Goal: Task Accomplishment & Management: Manage account settings

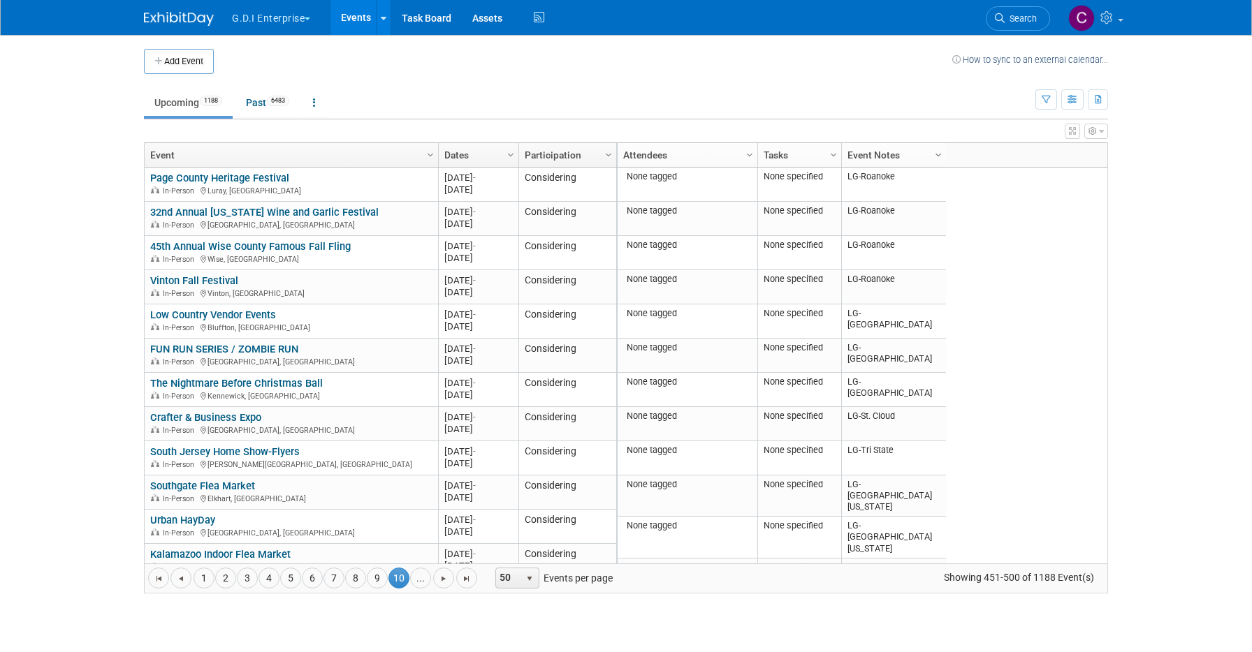
click at [937, 155] on span "Column Settings" at bounding box center [938, 154] width 11 height 11
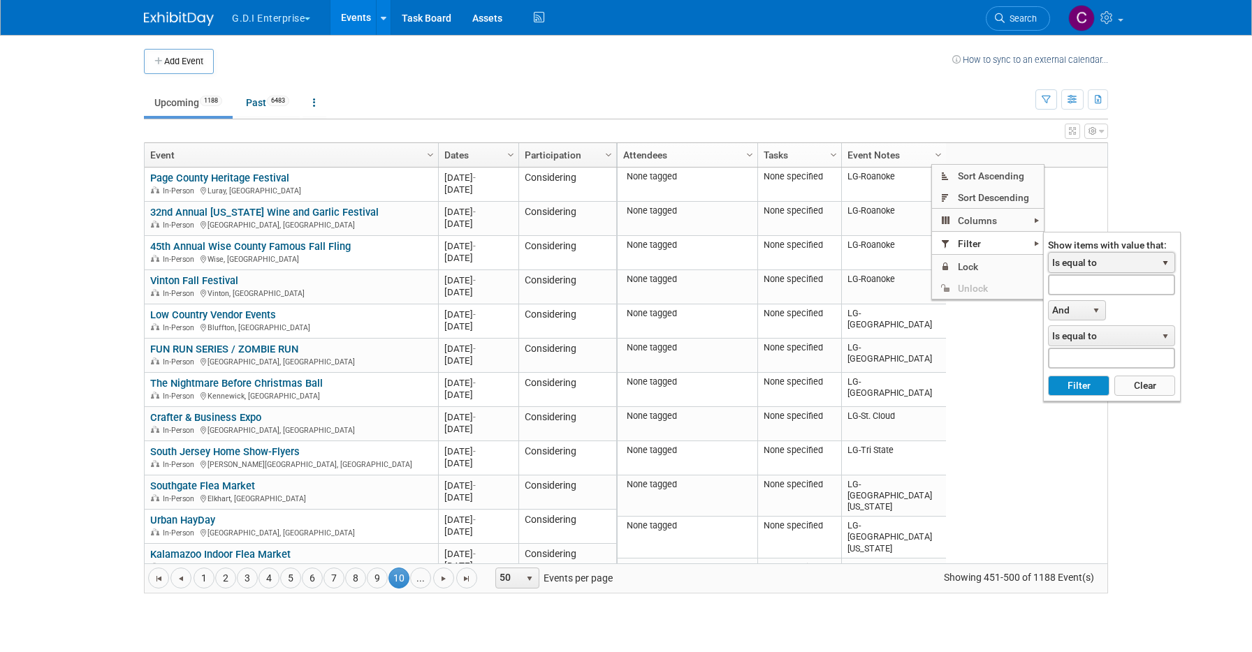
click at [1074, 263] on span "Is equal to" at bounding box center [1102, 263] width 108 height 20
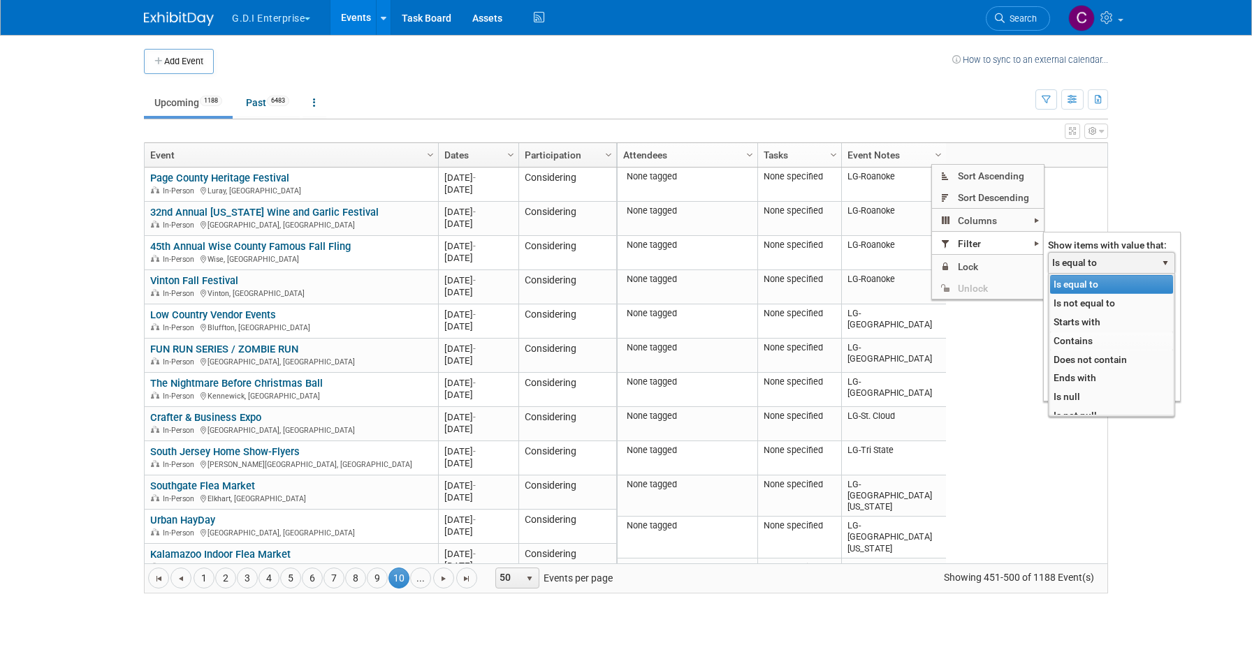
click at [1069, 341] on li "Contains" at bounding box center [1111, 341] width 123 height 19
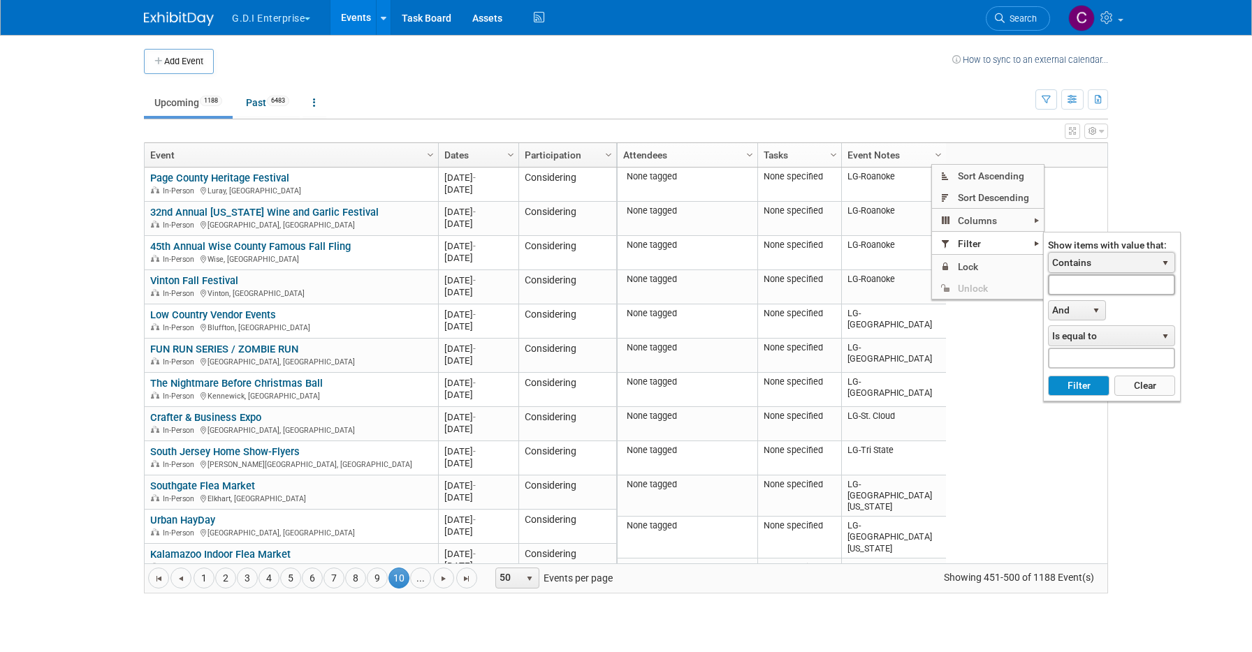
click at [1075, 287] on input "text" at bounding box center [1111, 285] width 127 height 20
click at [1094, 386] on button "Filter" at bounding box center [1078, 386] width 61 height 21
type input "LG-"
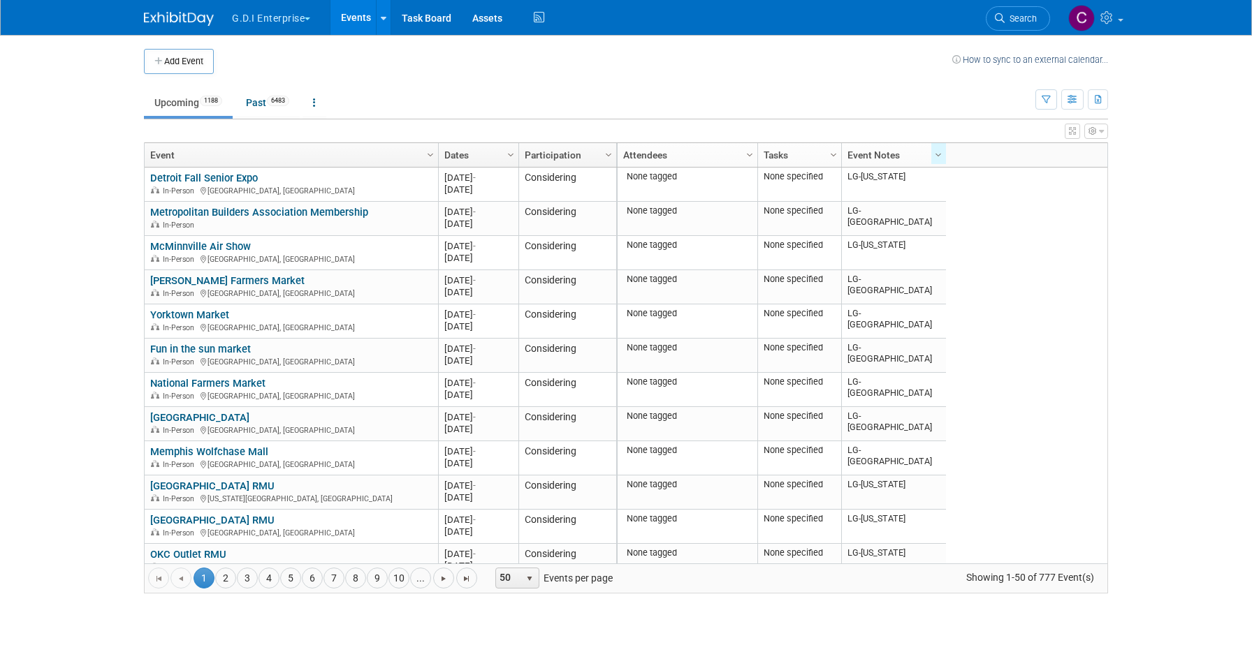
click at [310, 16] on button "G.D.I Enterprise" at bounding box center [279, 15] width 97 height 31
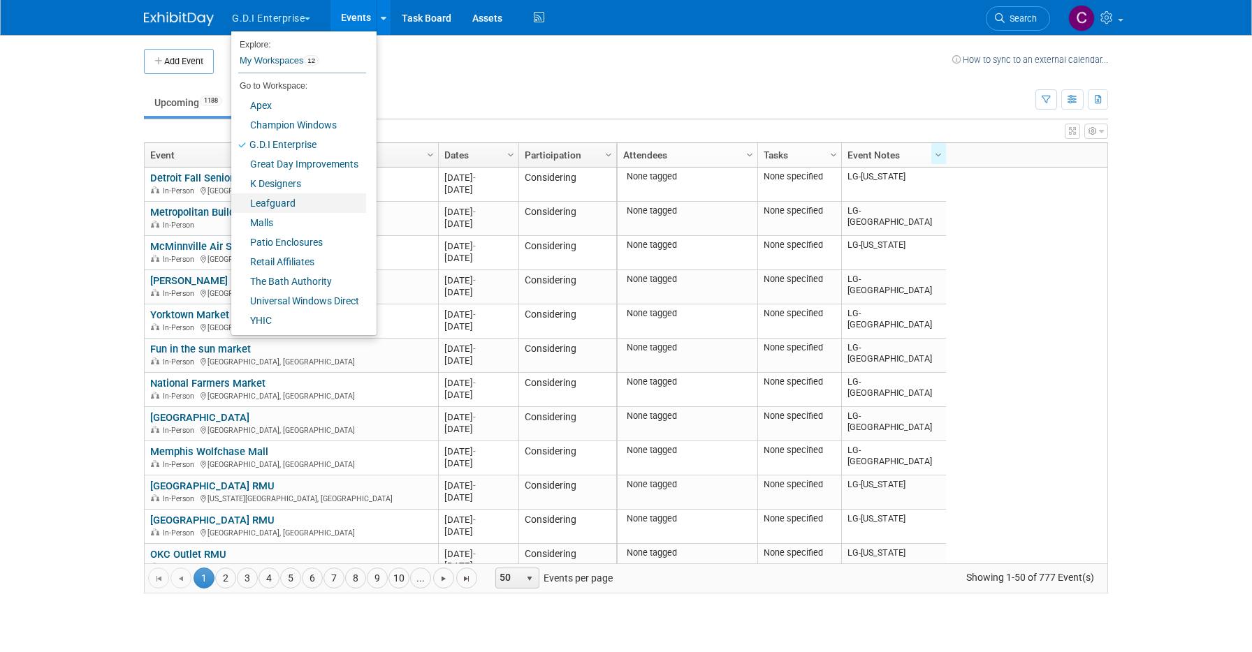
click at [274, 205] on link "Leafguard" at bounding box center [298, 203] width 135 height 20
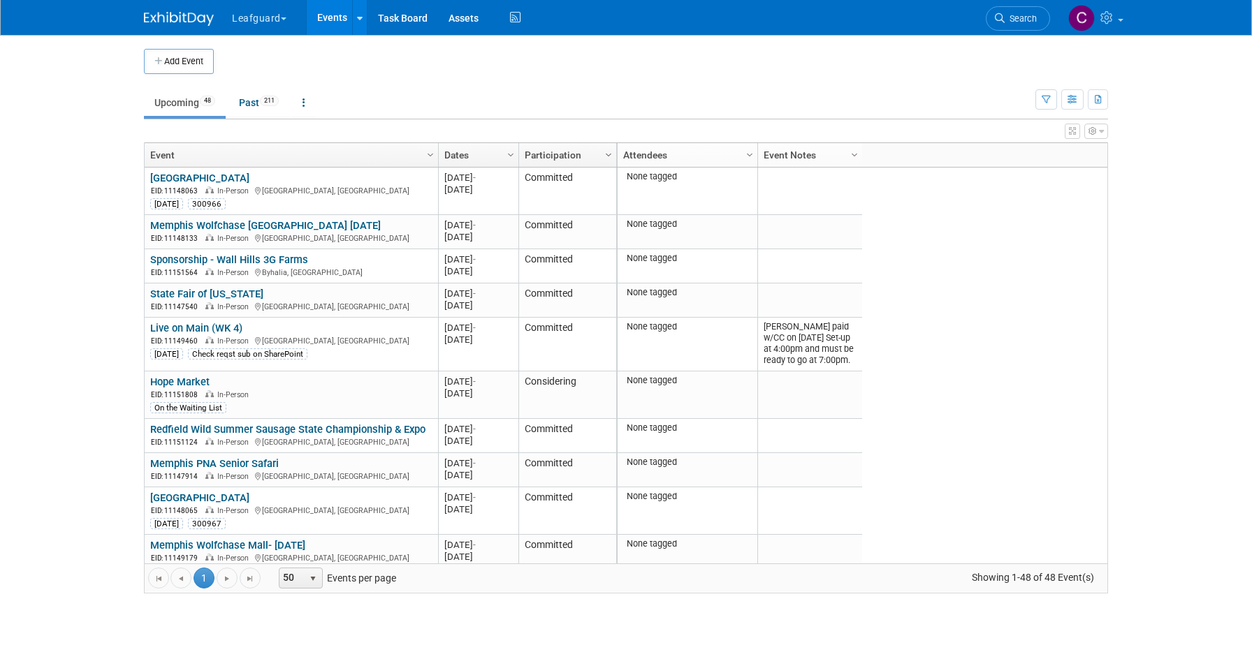
click at [608, 154] on span "Column Settings" at bounding box center [608, 154] width 11 height 11
click at [1074, 103] on icon "button" at bounding box center [1072, 100] width 10 height 9
click at [1021, 83] on td "Upcoming 48 Past 211 All Events 259 Past and Upcoming Grouped Annually Events g…" at bounding box center [589, 96] width 891 height 45
click at [1111, 15] on icon at bounding box center [1108, 17] width 16 height 13
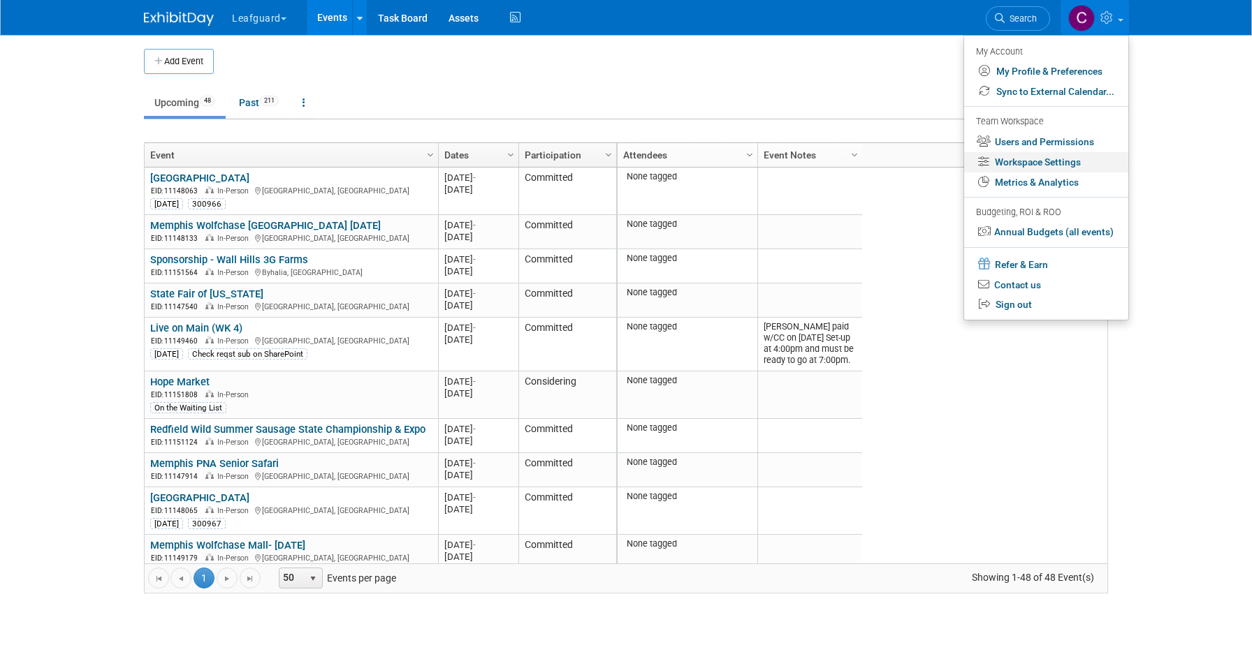
click at [1028, 163] on link "Workspace Settings" at bounding box center [1046, 162] width 164 height 20
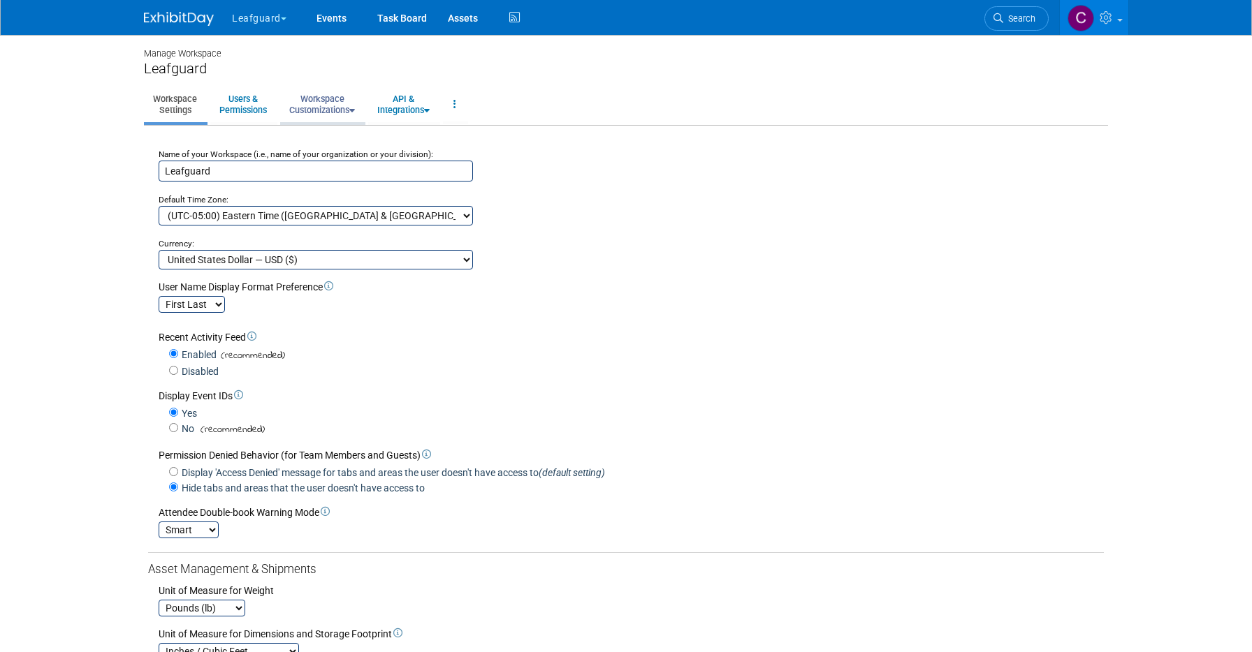
click at [330, 101] on link "Workspace Customizations" at bounding box center [322, 104] width 84 height 34
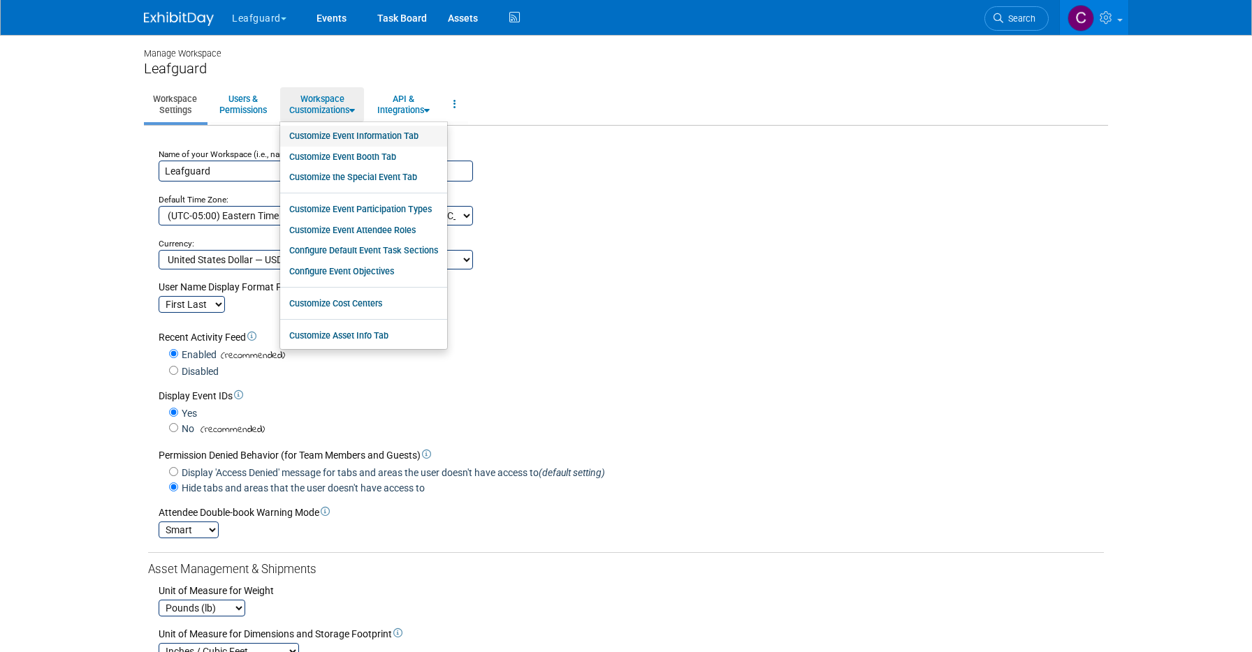
click at [337, 138] on link "Customize Event Information Tab" at bounding box center [363, 136] width 167 height 21
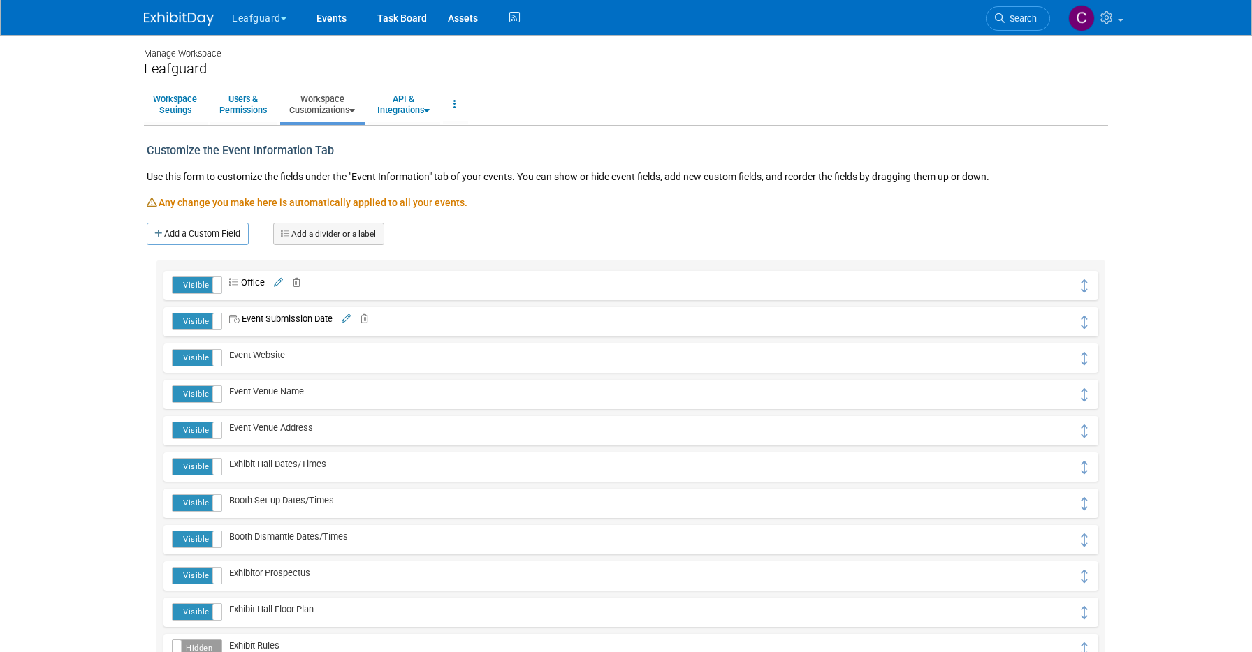
click at [347, 108] on link "Workspace Customizations" at bounding box center [322, 104] width 84 height 34
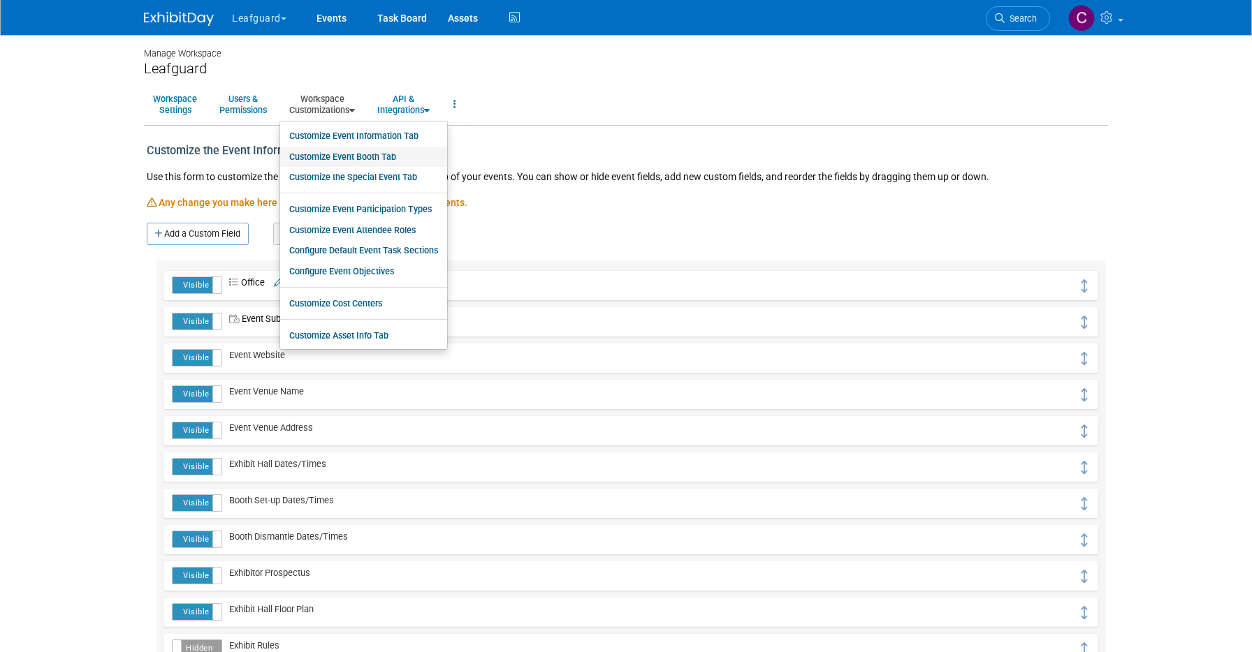
click at [337, 154] on link "Customize Event Booth Tab" at bounding box center [363, 157] width 167 height 21
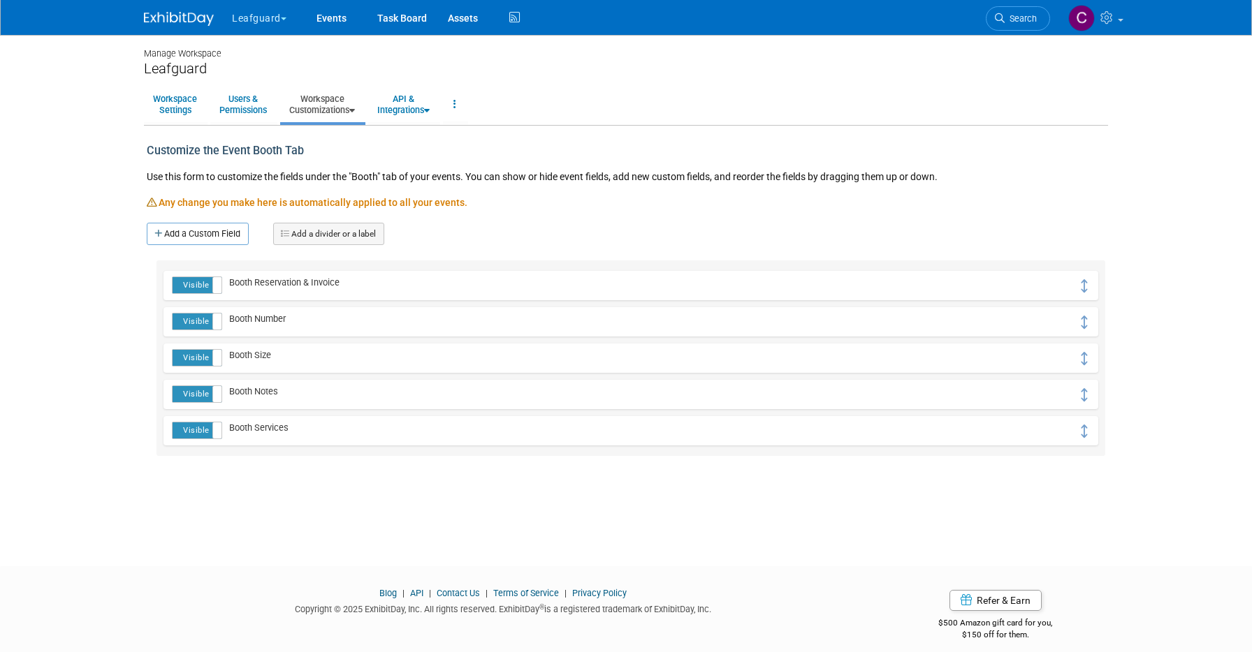
click at [355, 111] on icon at bounding box center [352, 110] width 6 height 9
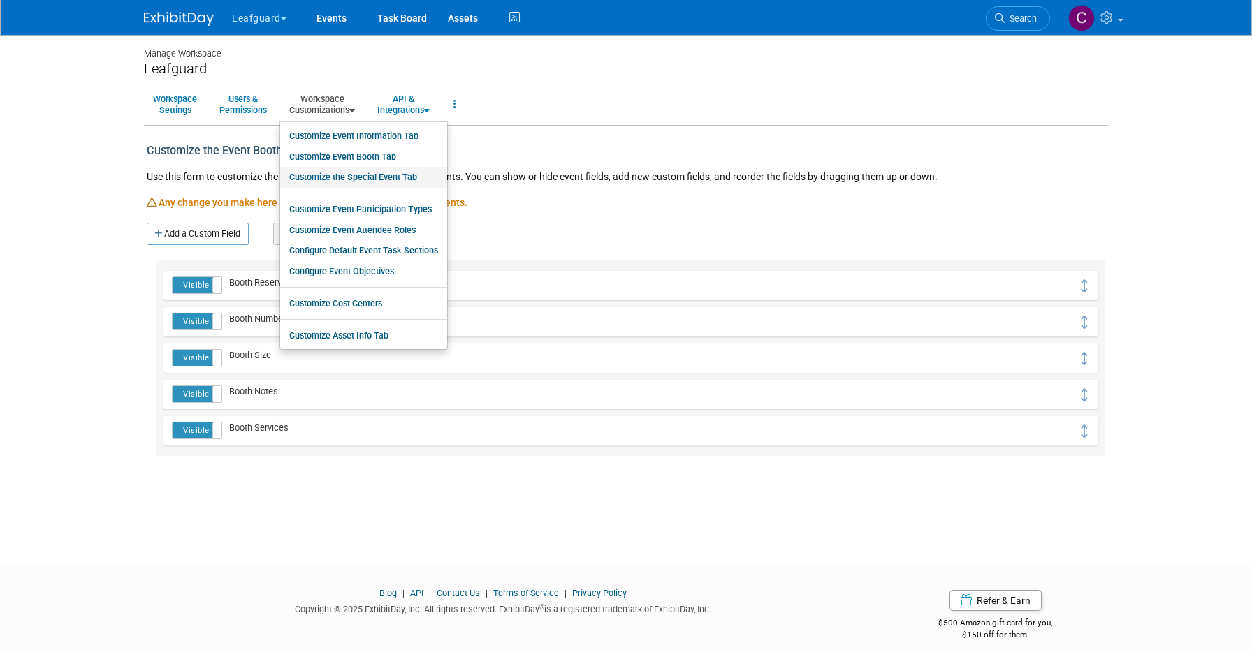
click at [342, 180] on link "Customize the Special Event Tab" at bounding box center [363, 177] width 167 height 21
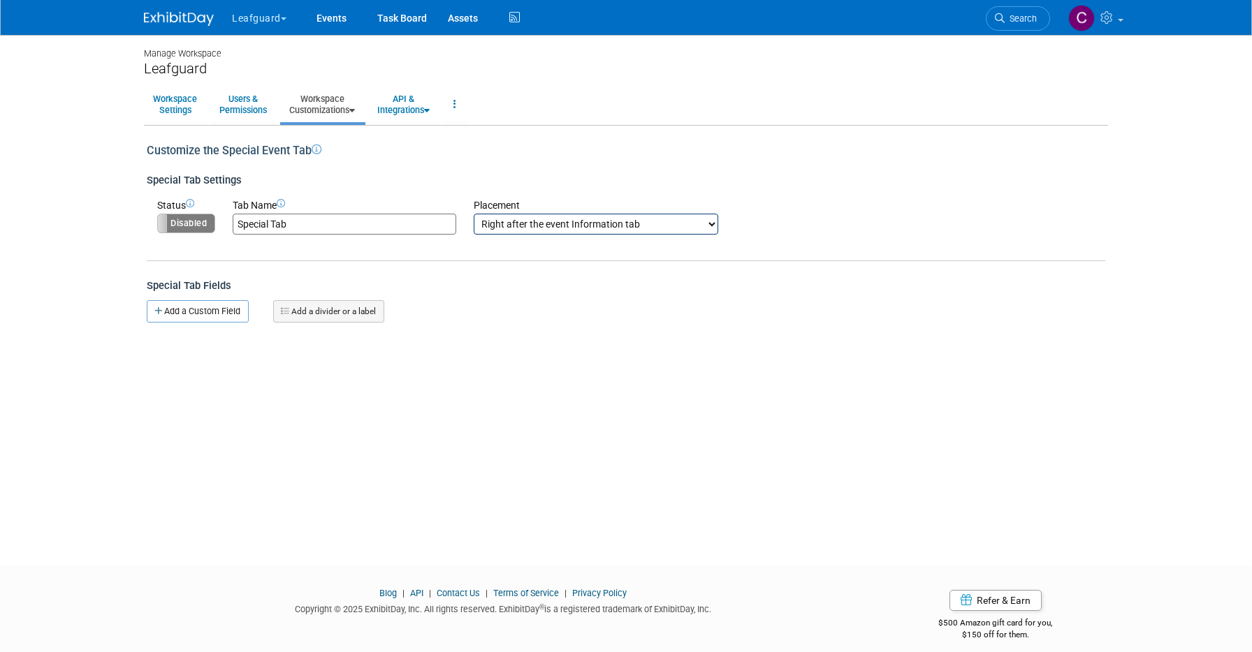
click at [355, 110] on icon at bounding box center [352, 110] width 6 height 9
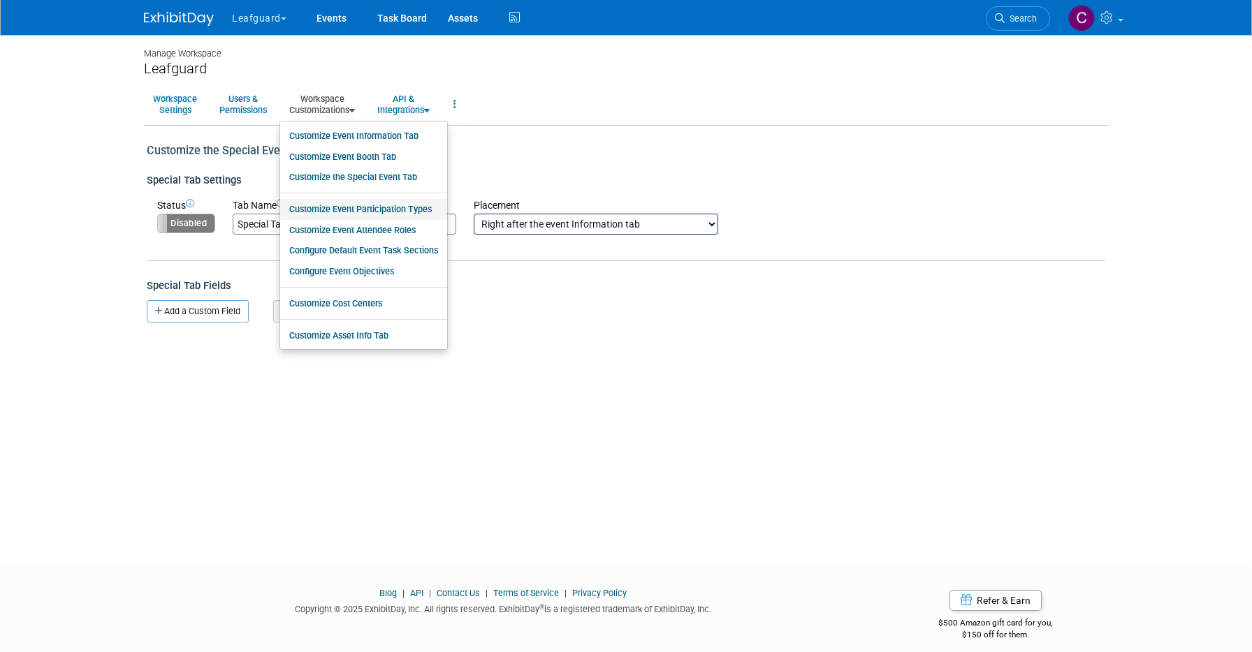
click at [346, 205] on link "Customize Event Participation Types" at bounding box center [363, 209] width 167 height 21
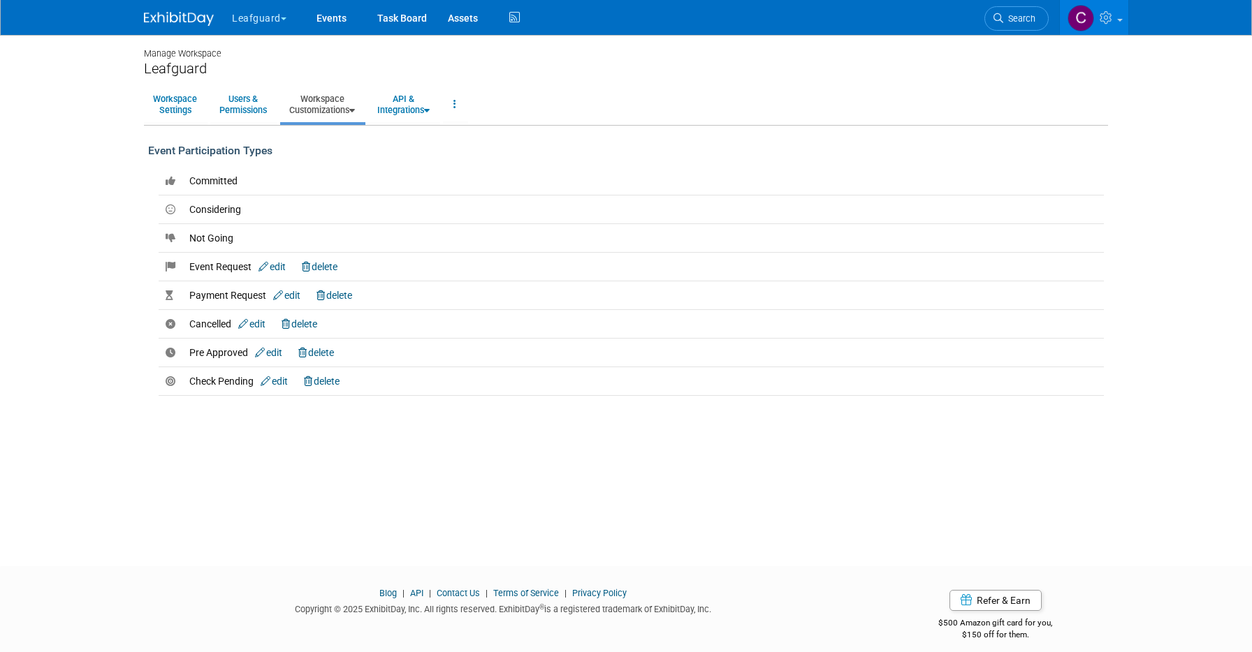
click at [200, 416] on div "Manage Workspace Leafguard Workspace Settings Users & Permissions Workspace Cus…" at bounding box center [625, 288] width 985 height 506
click at [465, 107] on link at bounding box center [455, 104] width 24 height 34
click at [115, 188] on body "Leafguard Explore: My Workspaces 12 Go to Workspace:" at bounding box center [626, 326] width 1252 height 652
click at [213, 380] on span "Check Pending edit delete" at bounding box center [264, 381] width 150 height 11
click at [212, 350] on span "Pre Approved edit delete" at bounding box center [261, 352] width 145 height 11
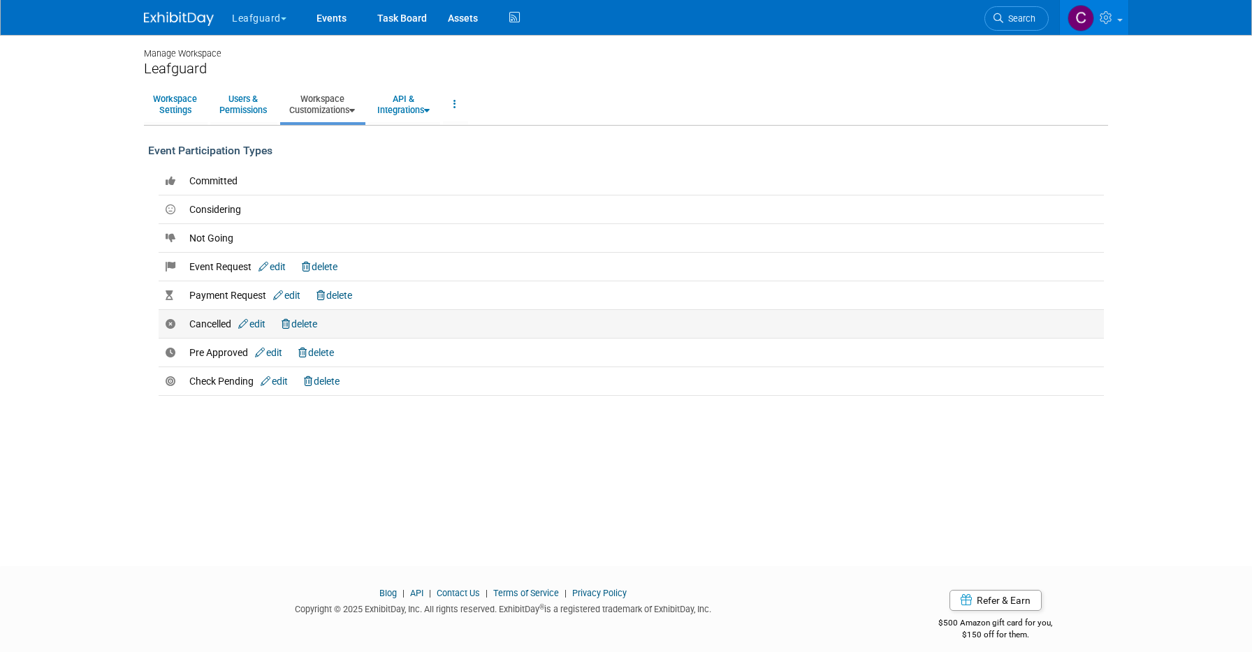
click at [216, 325] on span "Cancelled edit delete" at bounding box center [253, 324] width 128 height 11
click at [221, 153] on div "Event Participation Types" at bounding box center [626, 151] width 956 height 16
click at [353, 110] on icon at bounding box center [352, 110] width 6 height 9
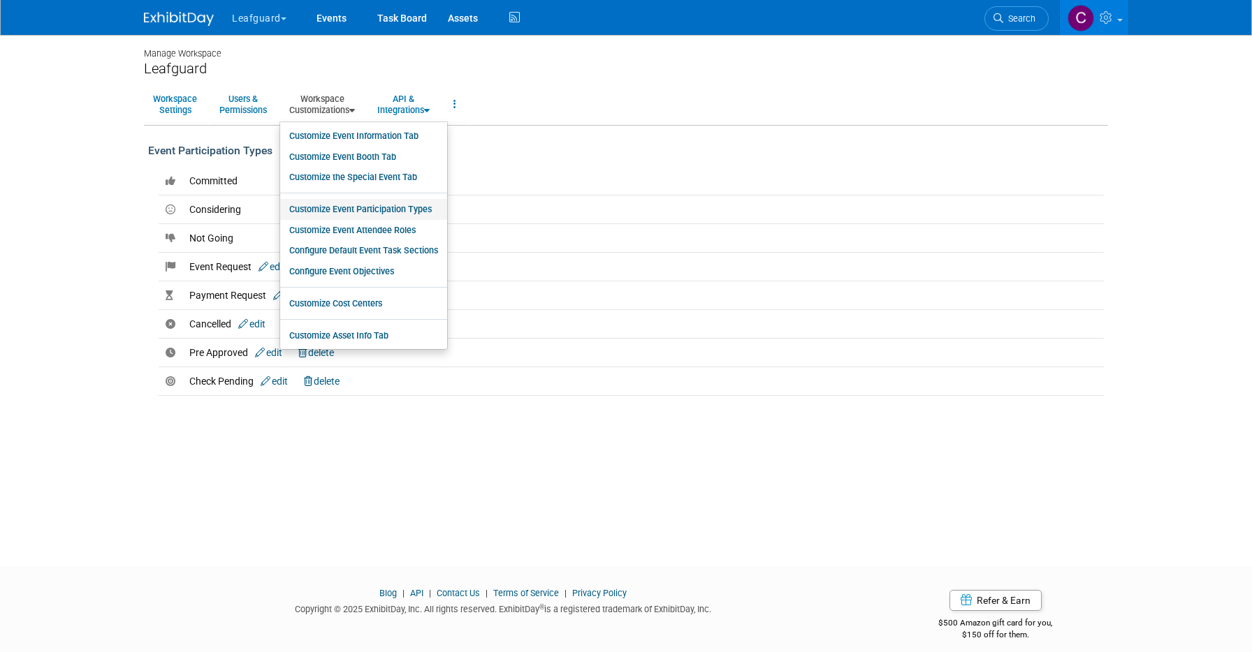
click at [354, 204] on link "Customize Event Participation Types" at bounding box center [363, 209] width 167 height 21
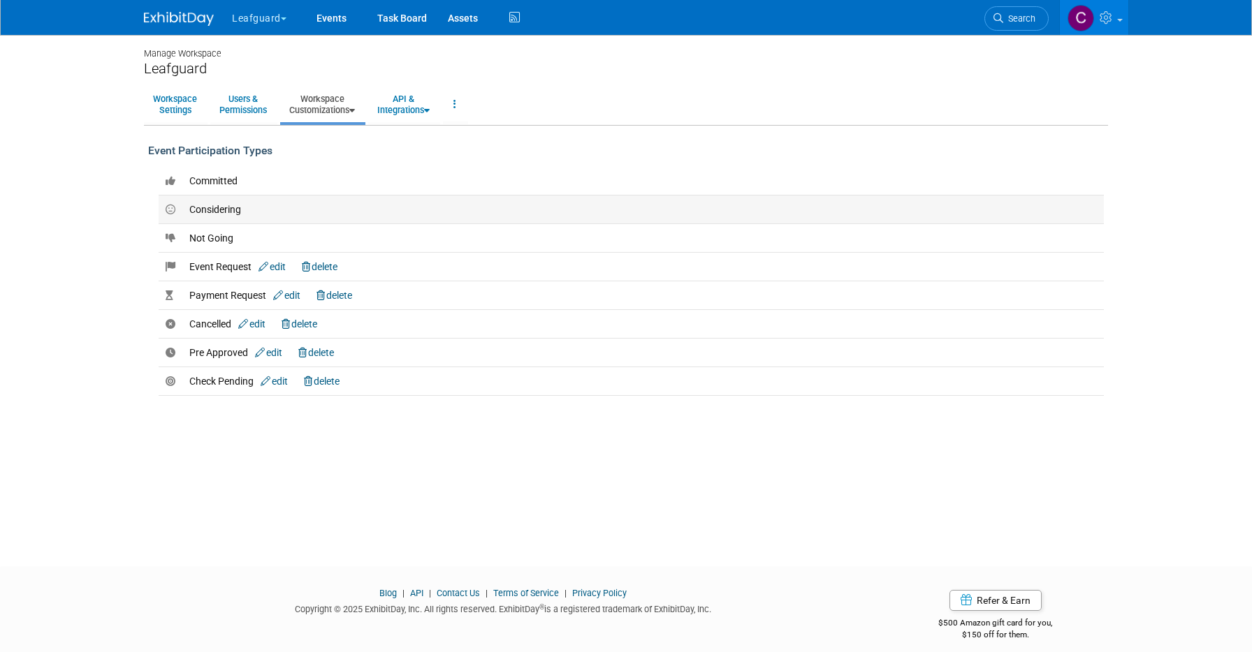
click at [271, 211] on td "Considering" at bounding box center [642, 210] width 921 height 29
click at [220, 178] on span "Committed" at bounding box center [213, 180] width 48 height 11
click at [210, 262] on span "Event Request edit delete" at bounding box center [263, 266] width 148 height 11
click at [220, 205] on span "Considering" at bounding box center [215, 209] width 52 height 11
click at [214, 267] on span "Event Request edit delete" at bounding box center [263, 266] width 148 height 11
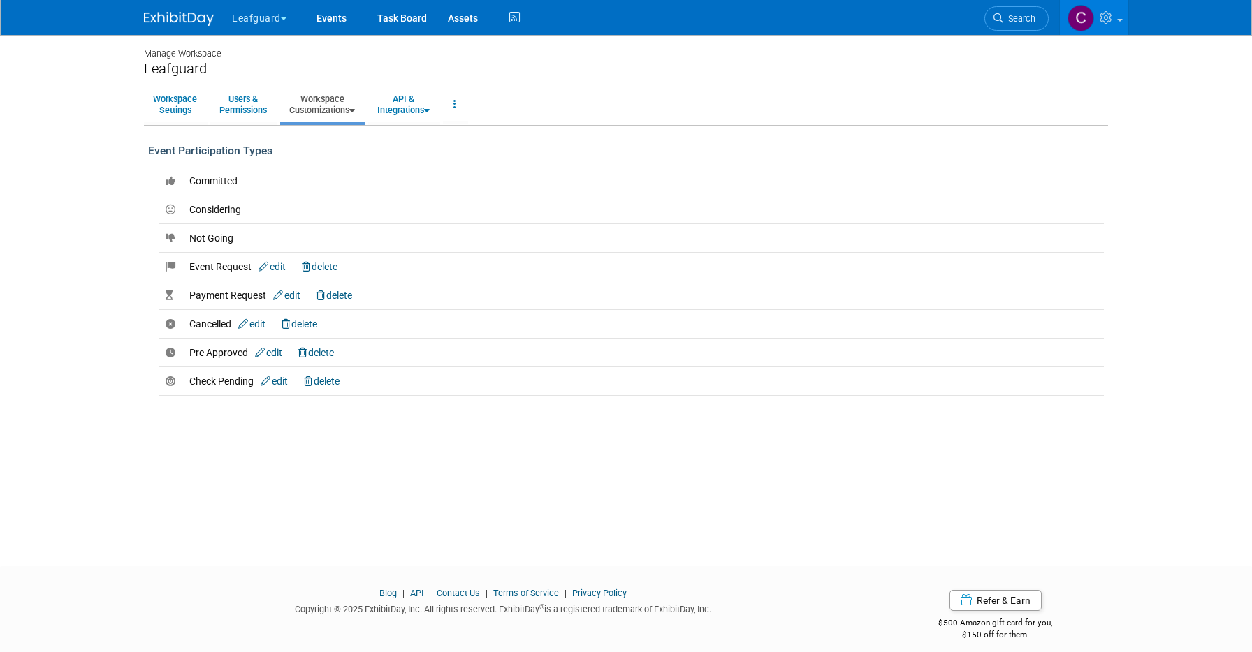
click at [282, 20] on span "button" at bounding box center [284, 18] width 6 height 3
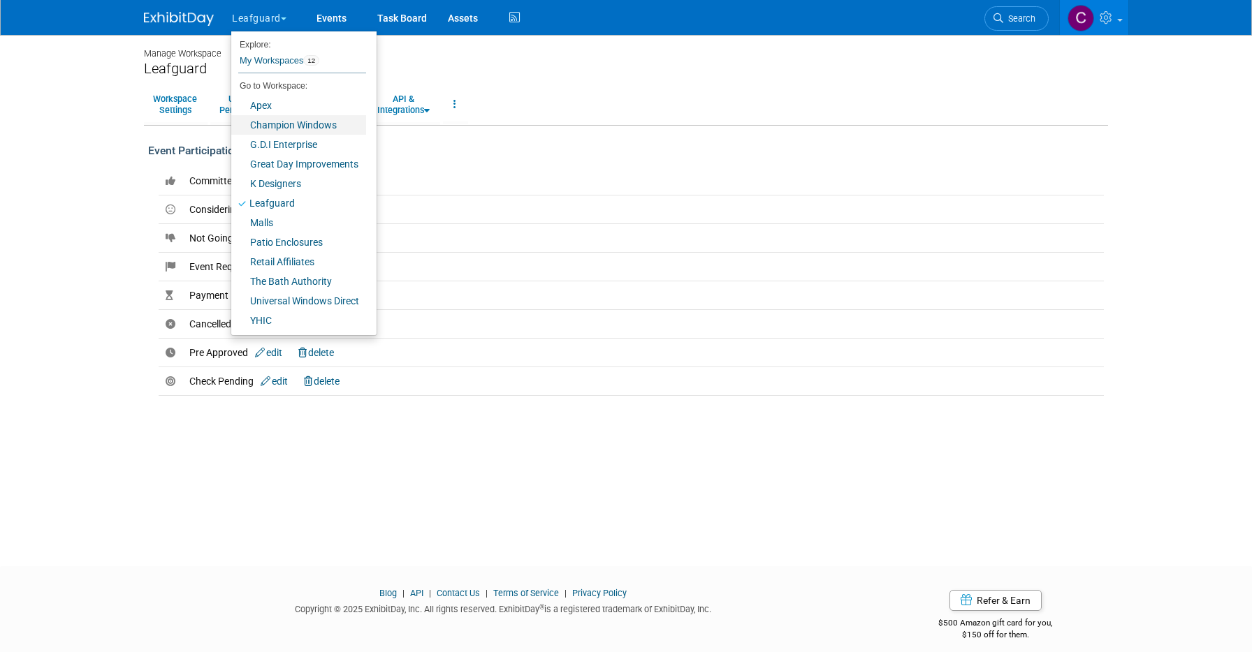
click at [263, 129] on link "Champion Windows" at bounding box center [298, 125] width 135 height 20
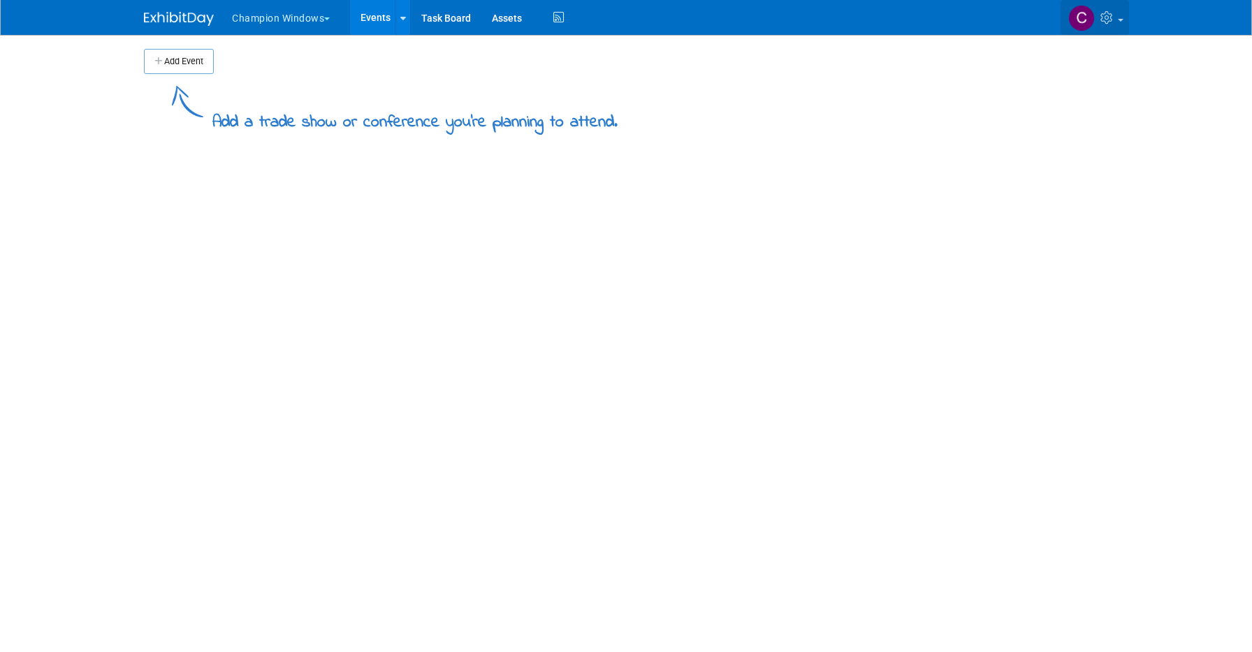
click at [1113, 22] on icon at bounding box center [1108, 17] width 16 height 13
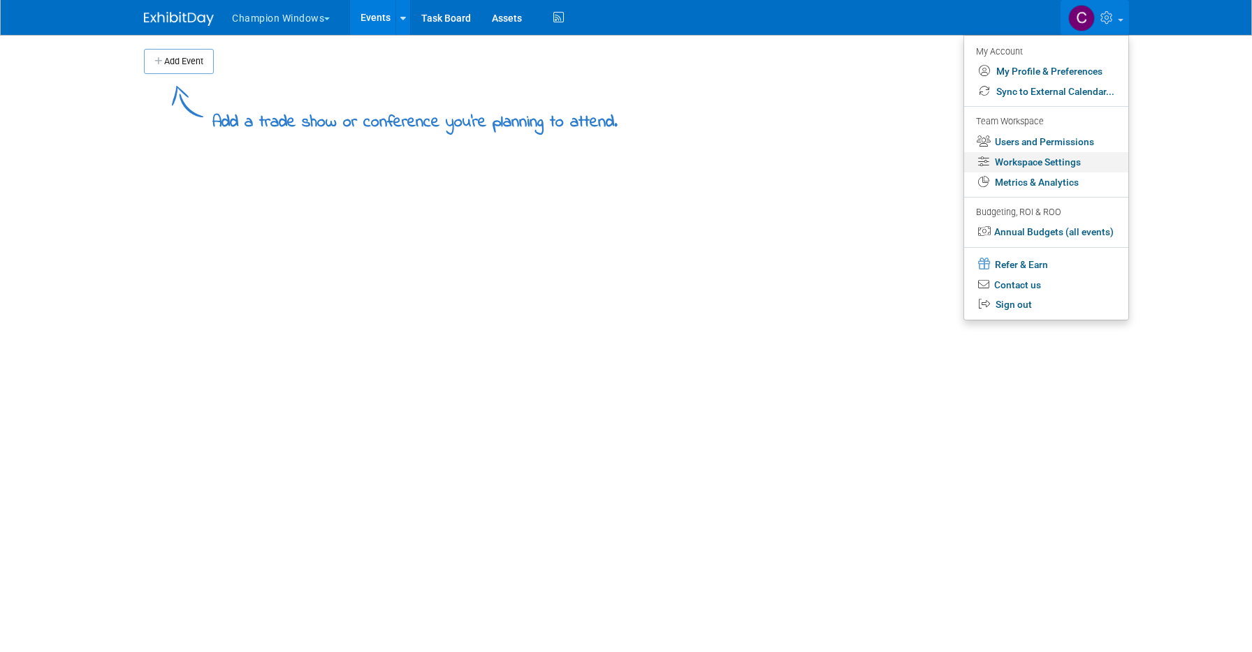
click at [1028, 156] on link "Workspace Settings" at bounding box center [1046, 162] width 164 height 20
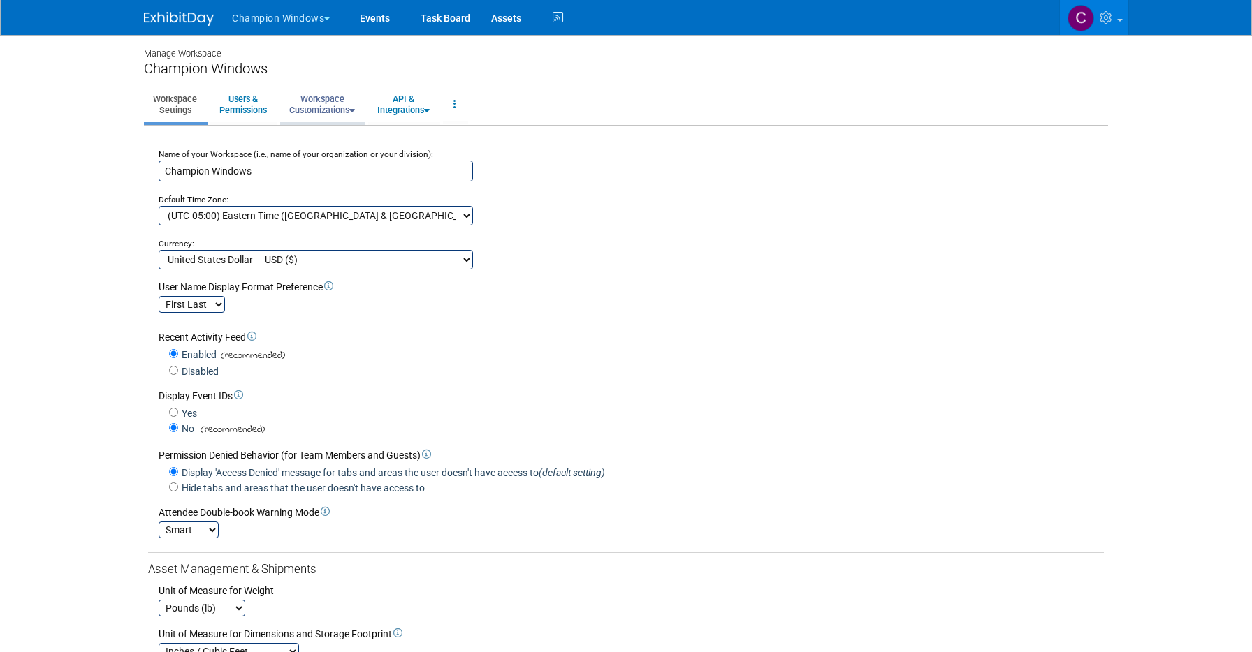
click at [345, 101] on link "Workspace Customizations" at bounding box center [322, 104] width 84 height 34
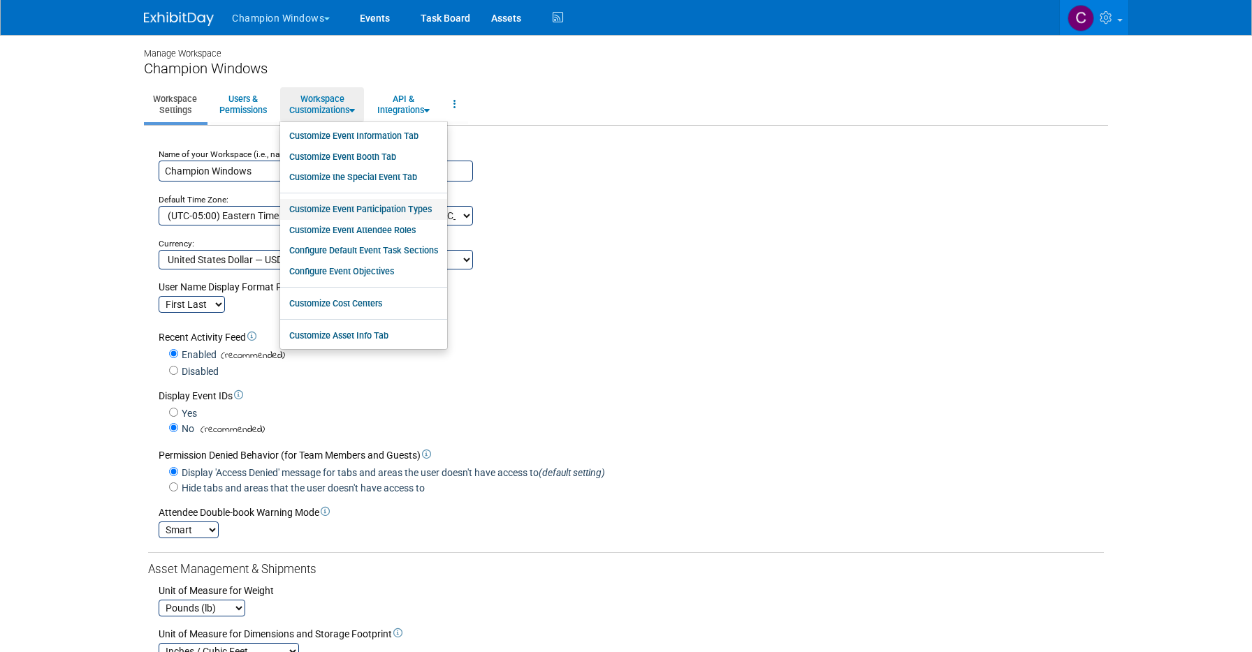
click at [346, 209] on link "Customize Event Participation Types" at bounding box center [363, 209] width 167 height 21
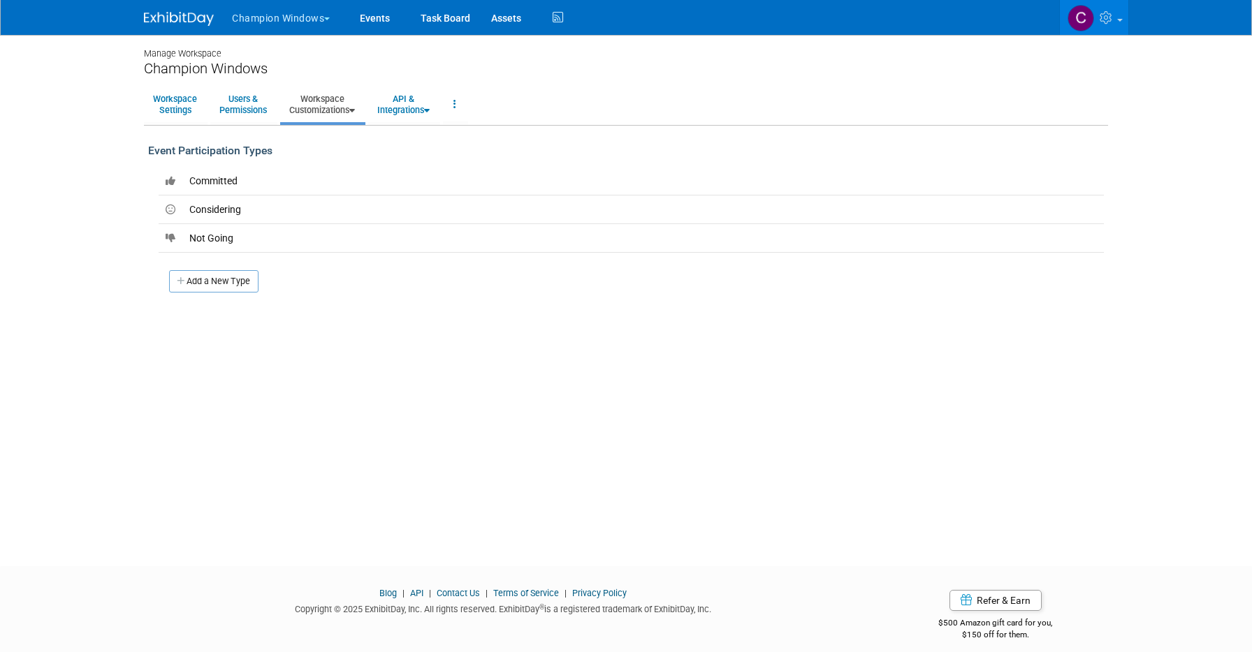
click at [328, 17] on span "button" at bounding box center [327, 18] width 6 height 3
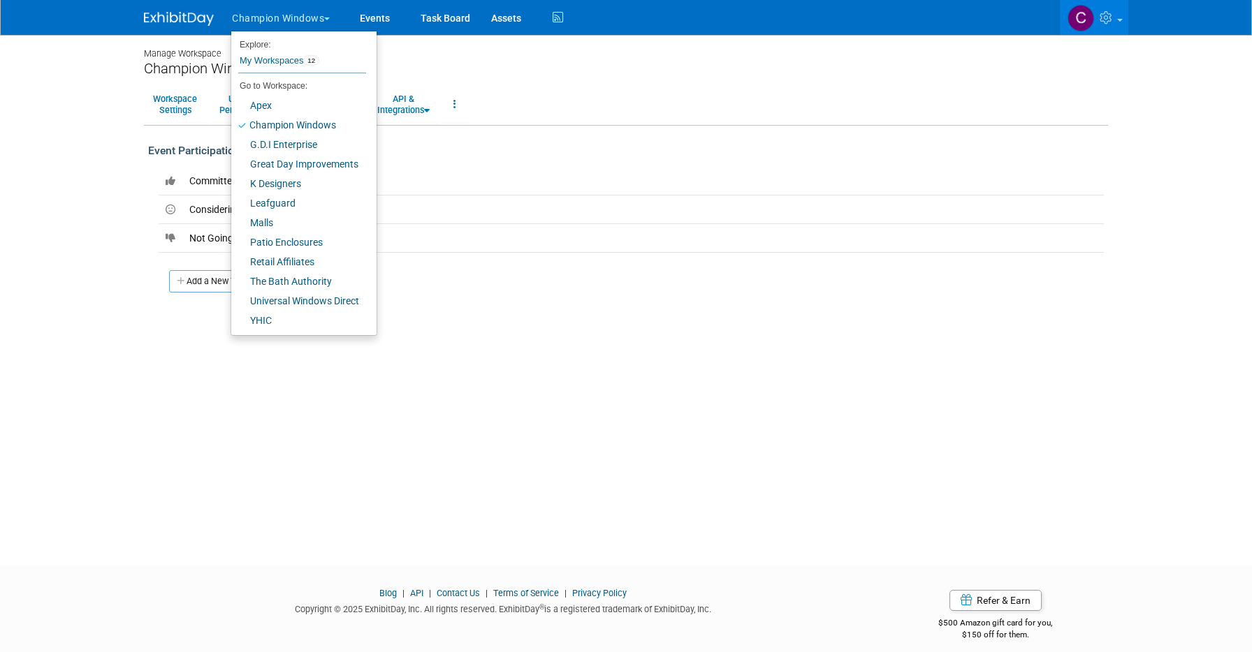
click at [462, 52] on div "Manage Workspace" at bounding box center [626, 47] width 964 height 25
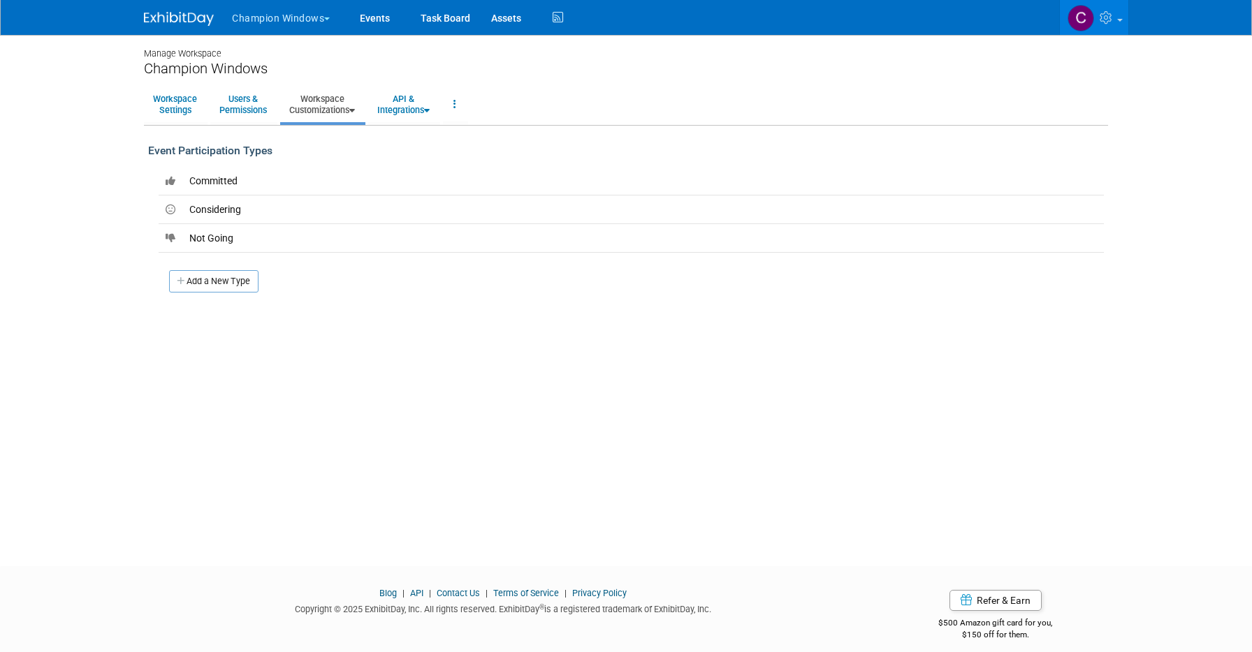
click at [329, 17] on span "button" at bounding box center [327, 18] width 6 height 3
